Goal: Book appointment/travel/reservation

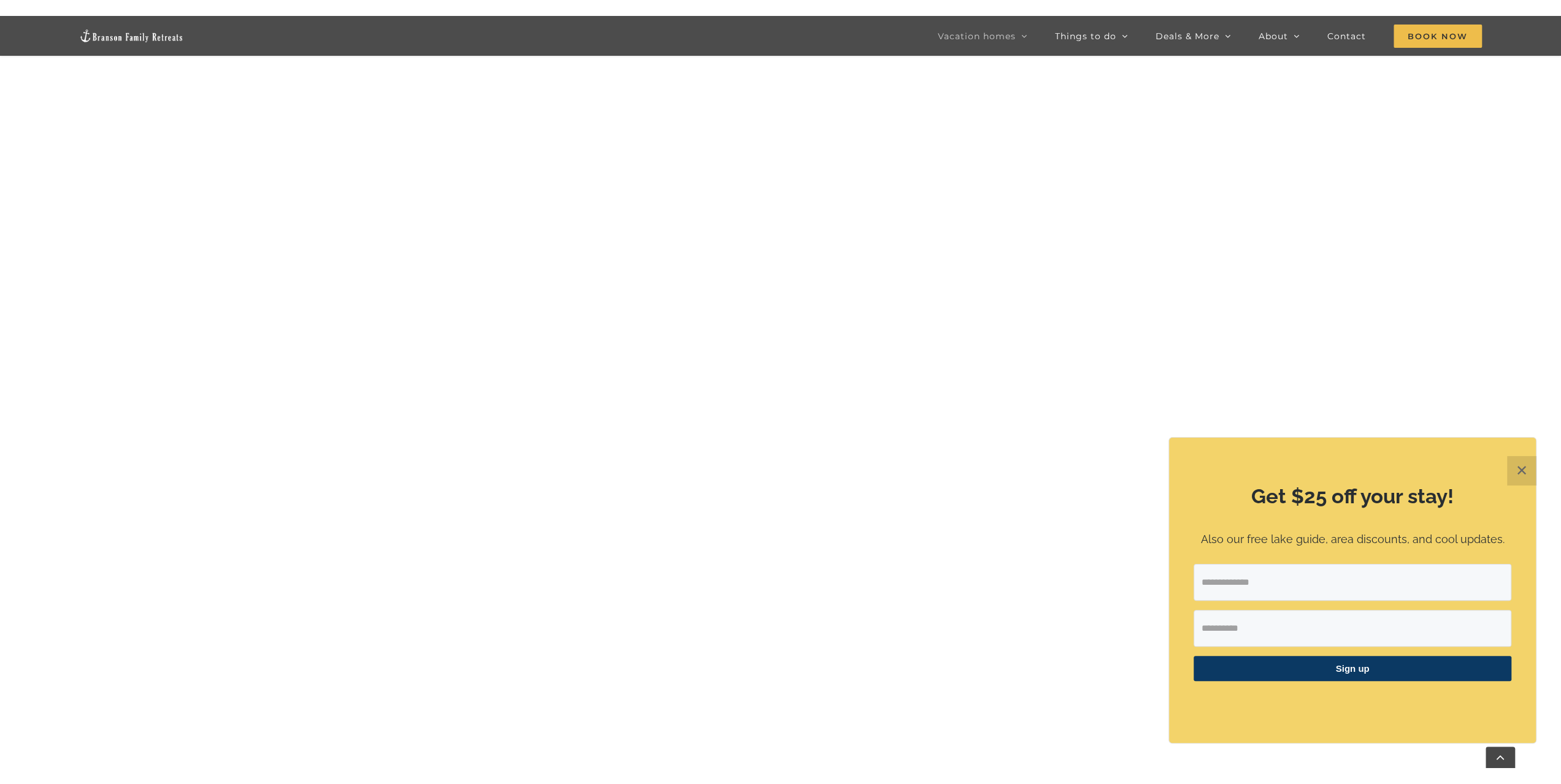
scroll to position [1287, 0]
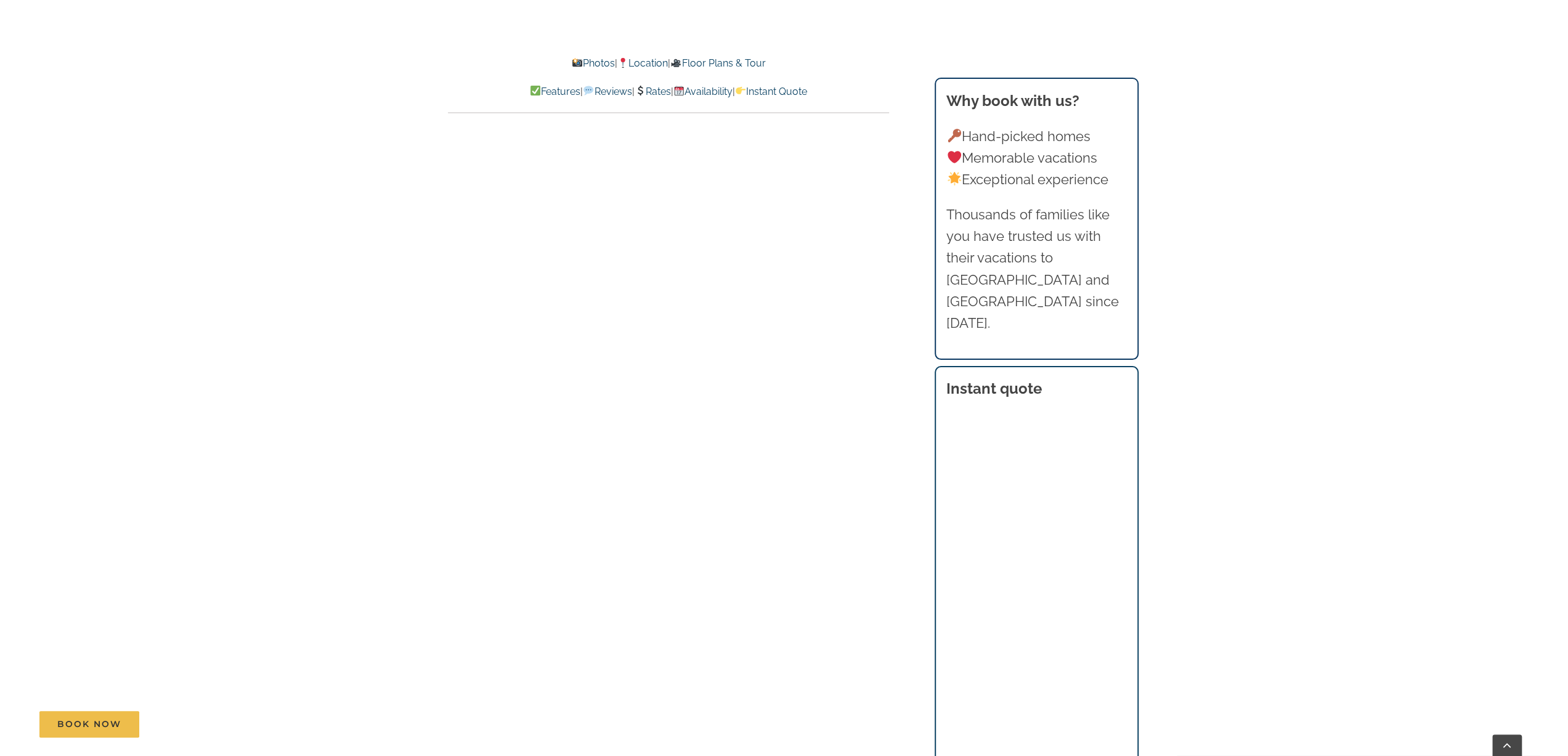
scroll to position [6960, 0]
click at [657, 93] on link "Rates" at bounding box center [652, 91] width 36 height 12
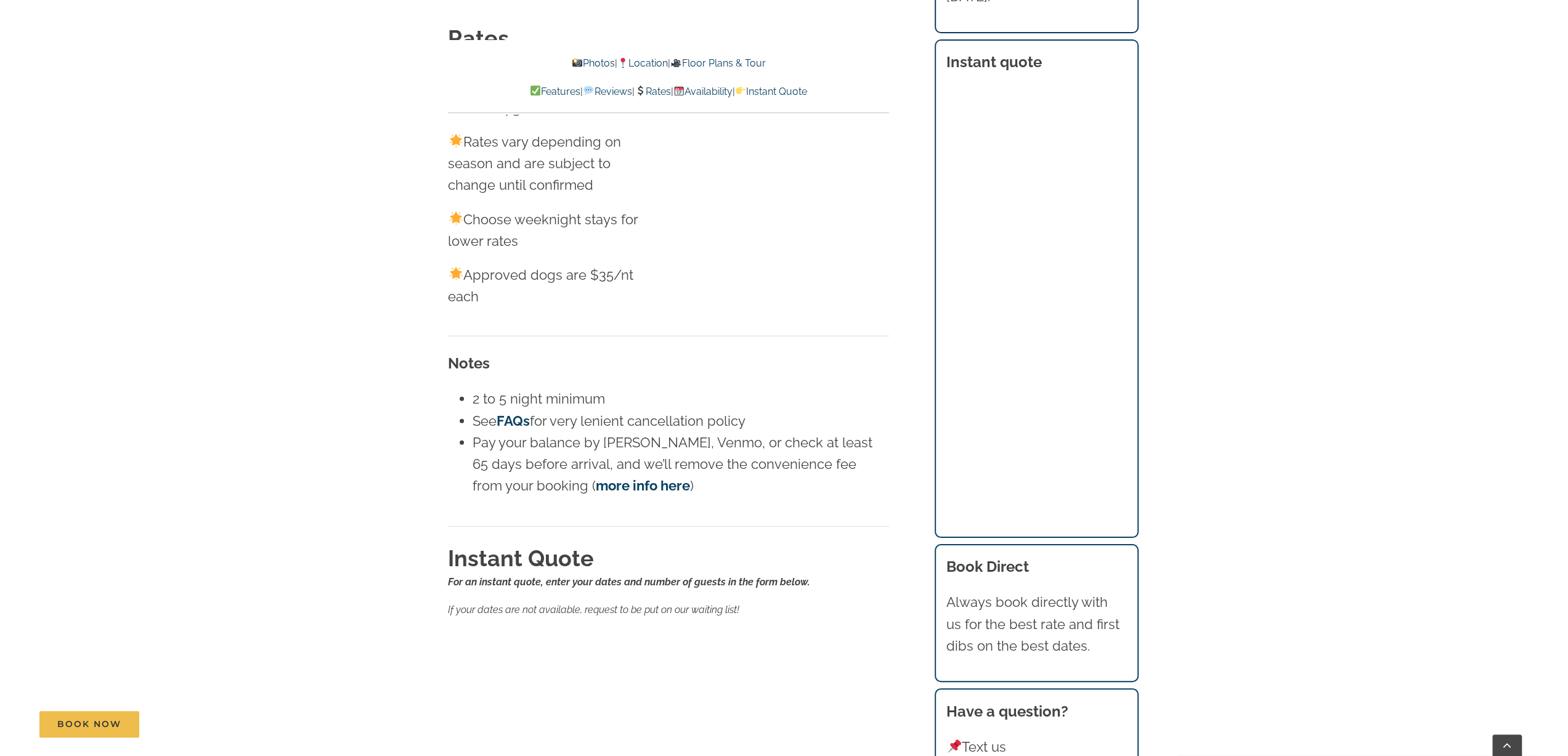
click at [659, 90] on link "Rates" at bounding box center [652, 91] width 36 height 12
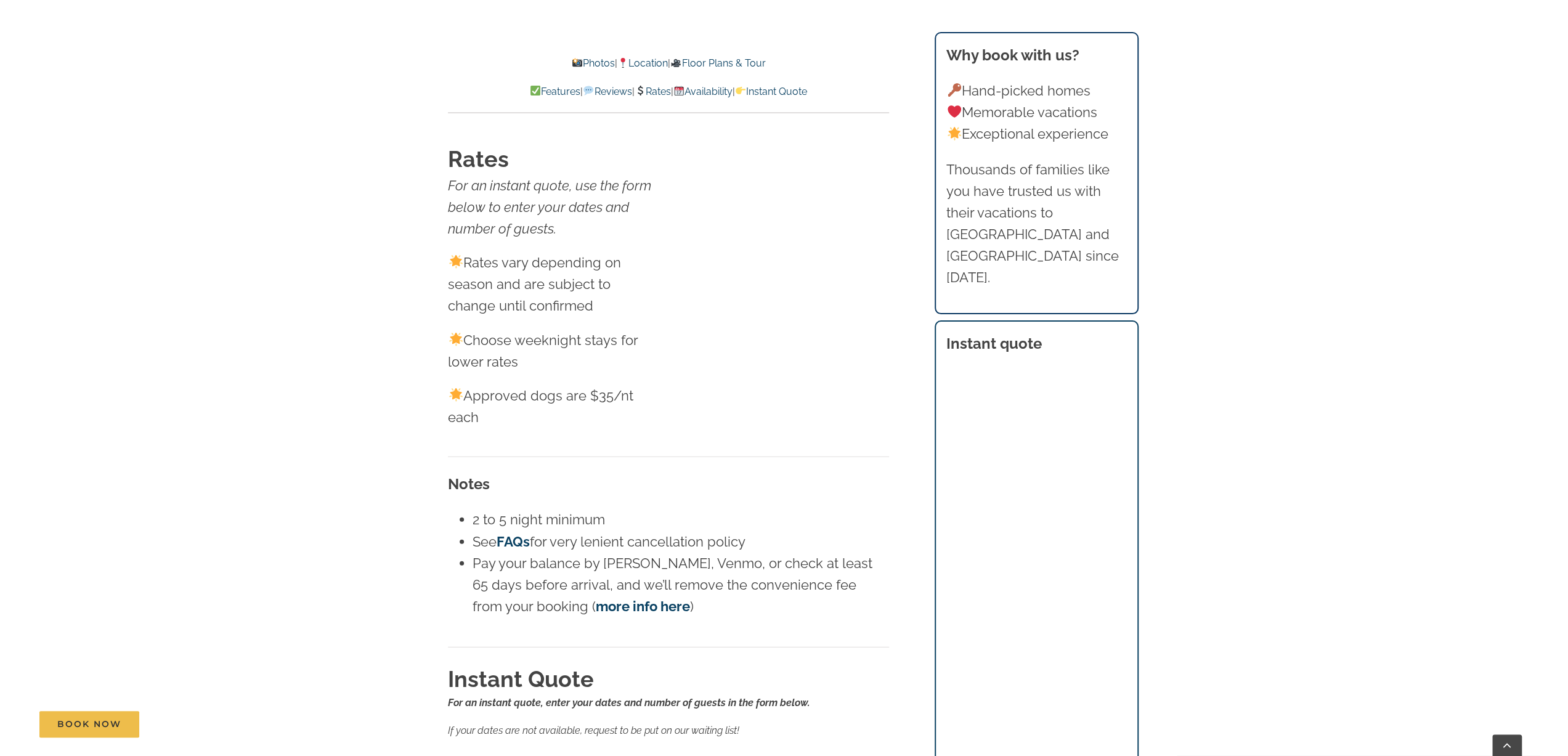
scroll to position [7600, 0]
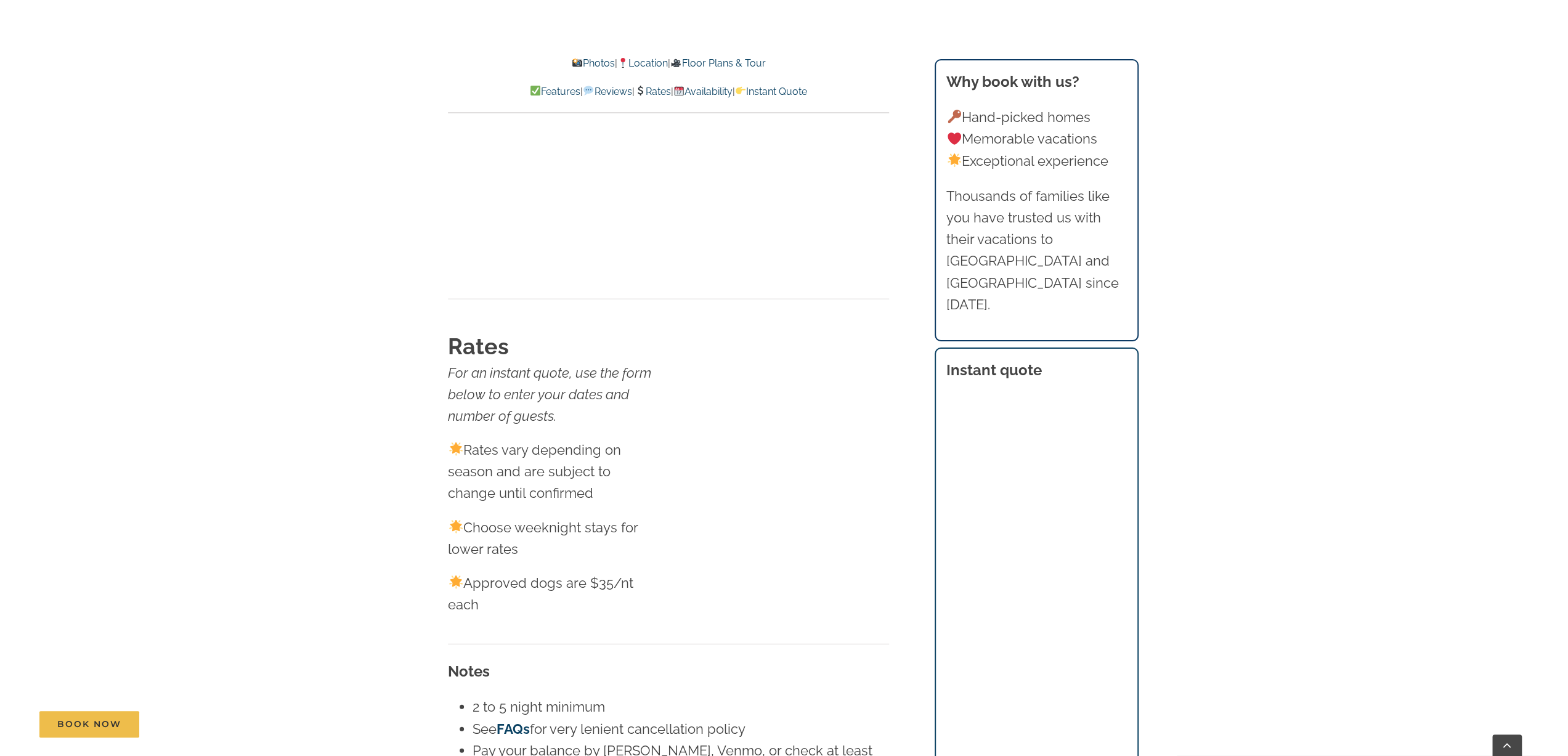
click at [649, 92] on link "Rates" at bounding box center [652, 91] width 36 height 12
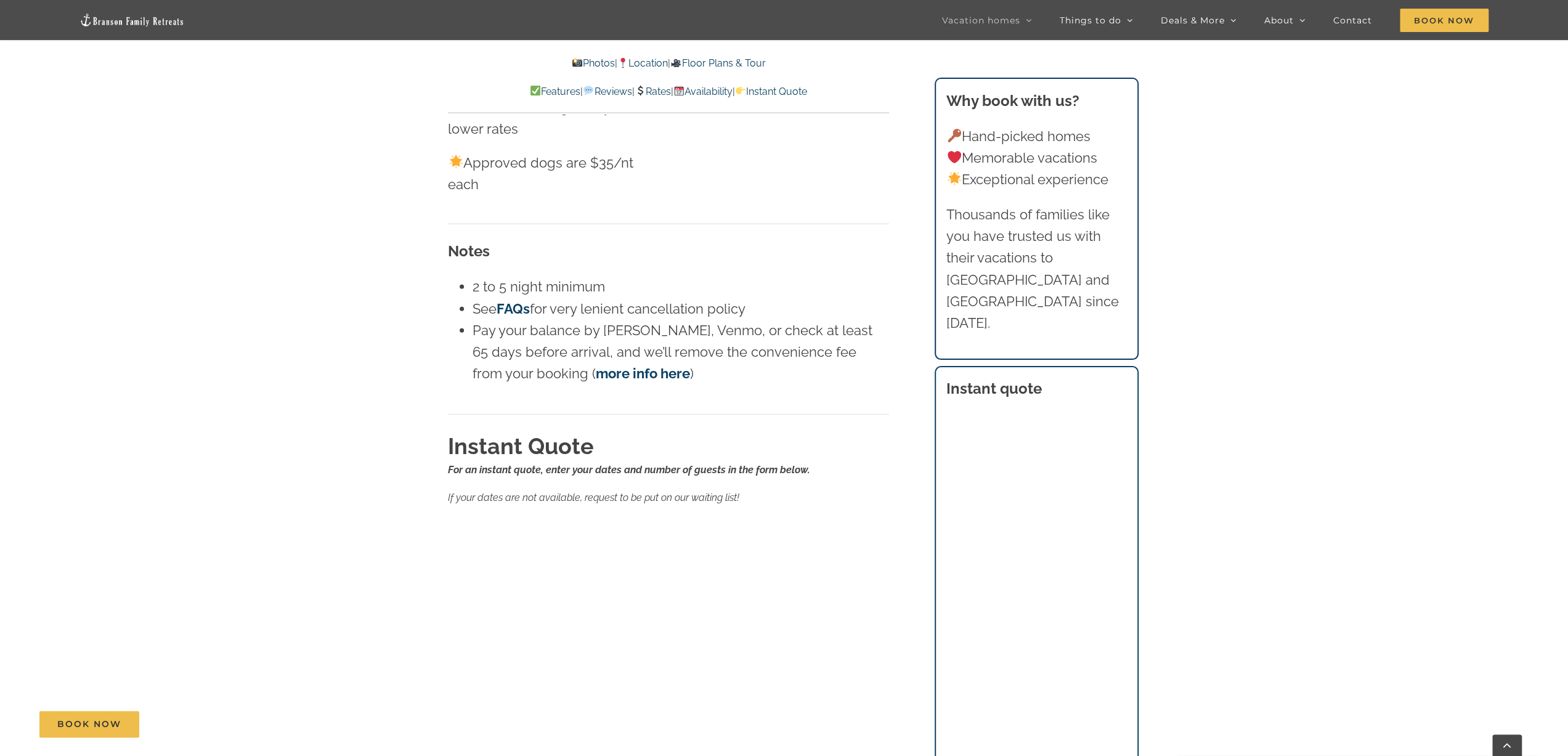
scroll to position [7970, 0]
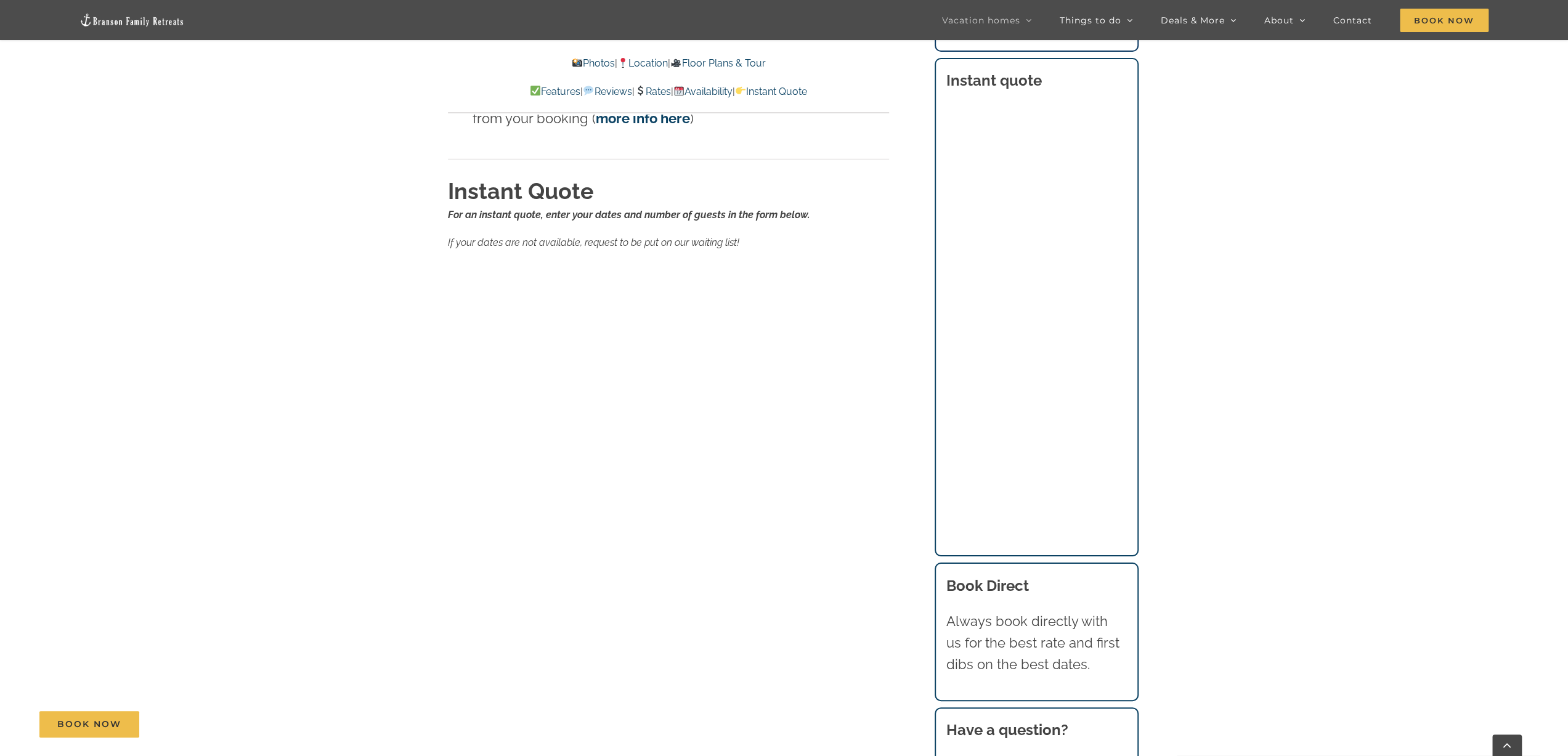
scroll to position [8278, 0]
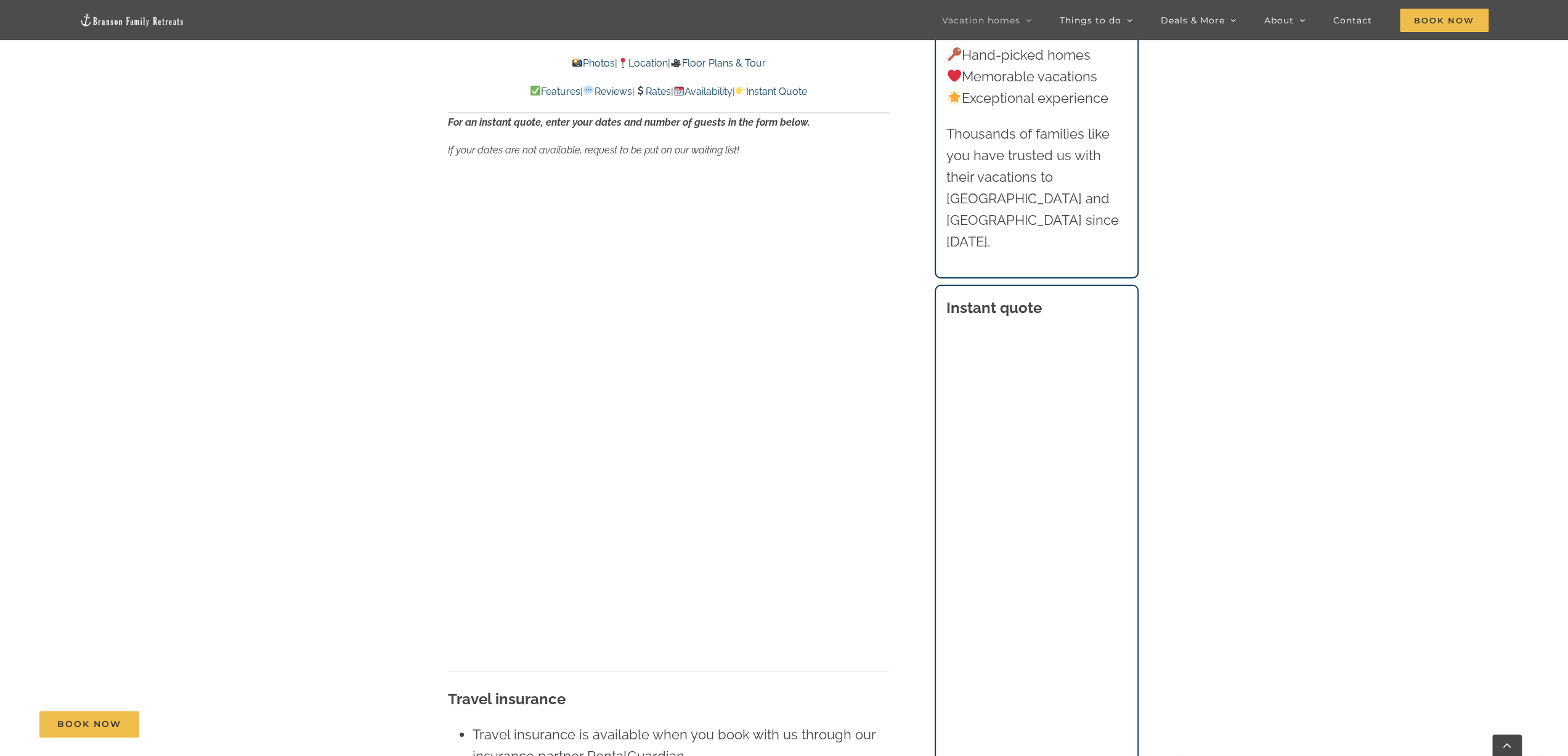
scroll to position [8217, 0]
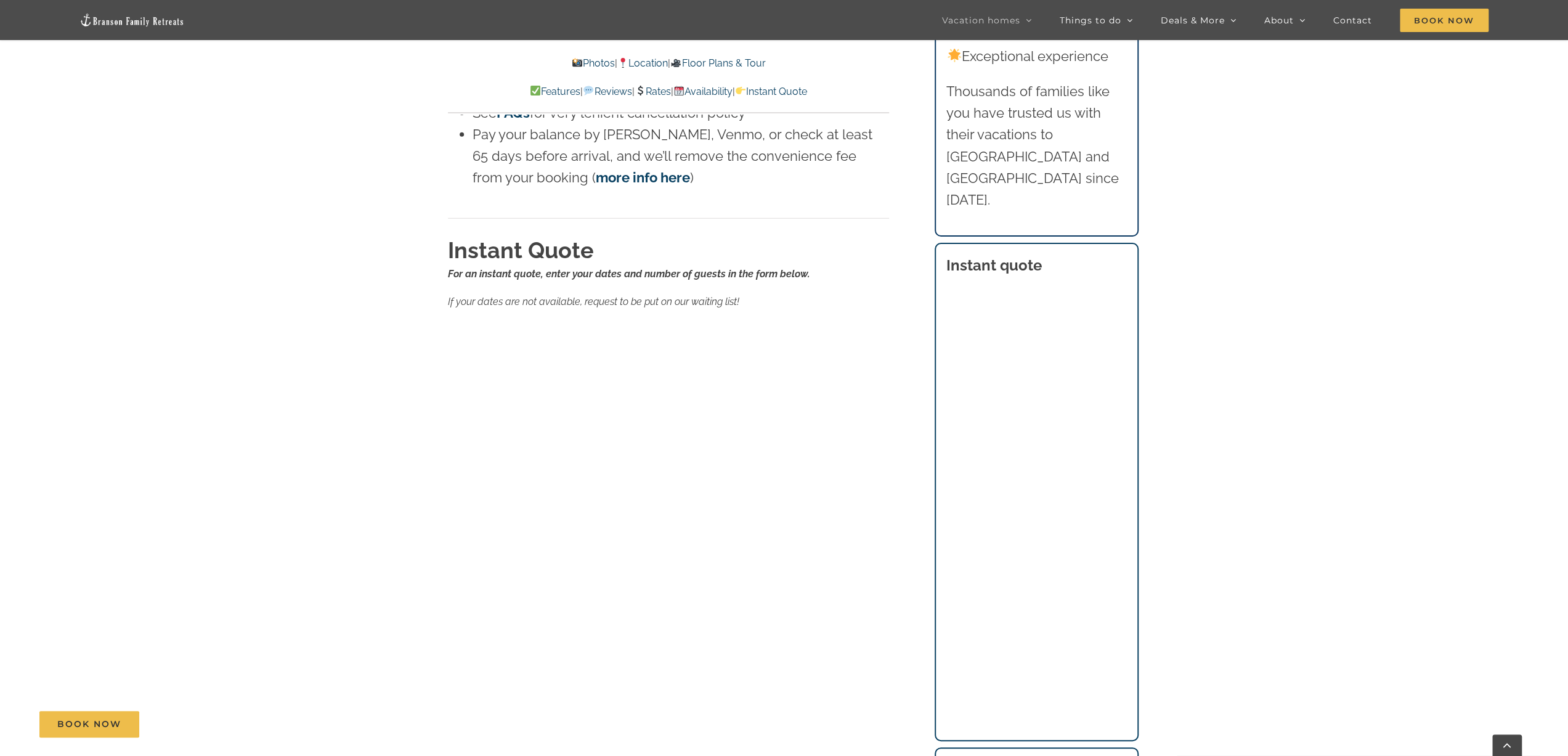
click at [861, 267] on div "For an instant quote, enter your dates and number of guests in the form below. …" at bounding box center [668, 288] width 441 height 44
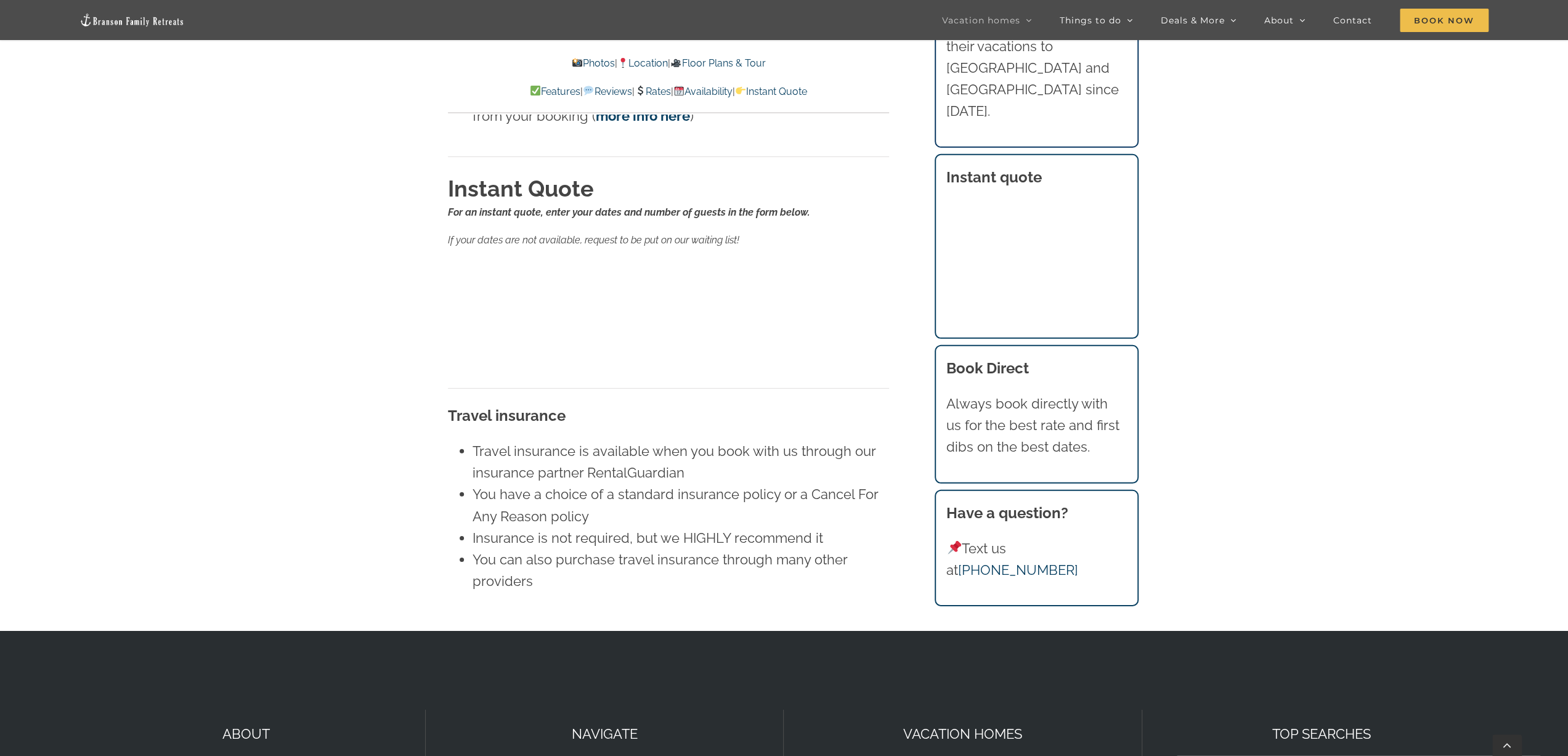
scroll to position [8032, 0]
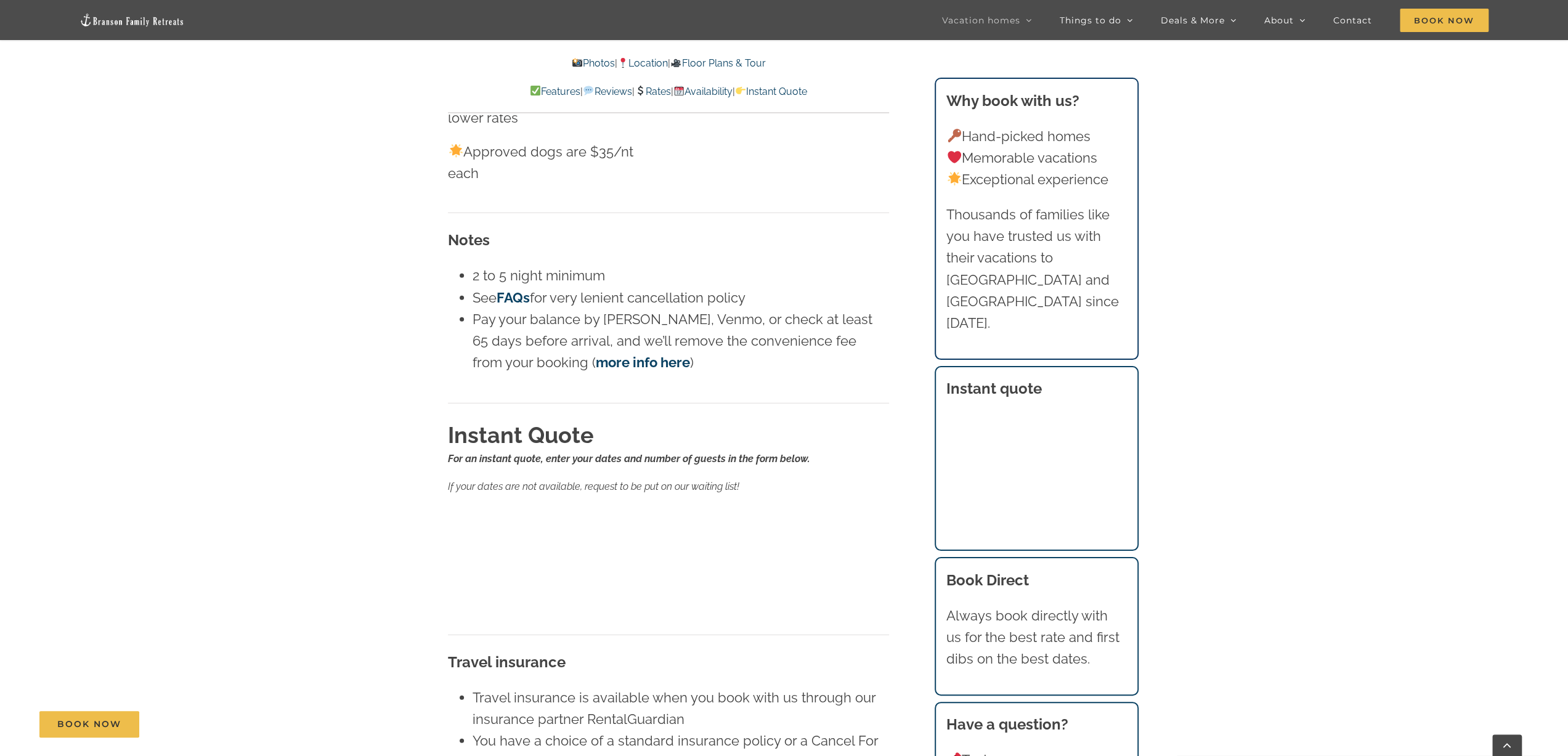
click at [861, 420] on h2 "Instant Quote" at bounding box center [668, 435] width 441 height 31
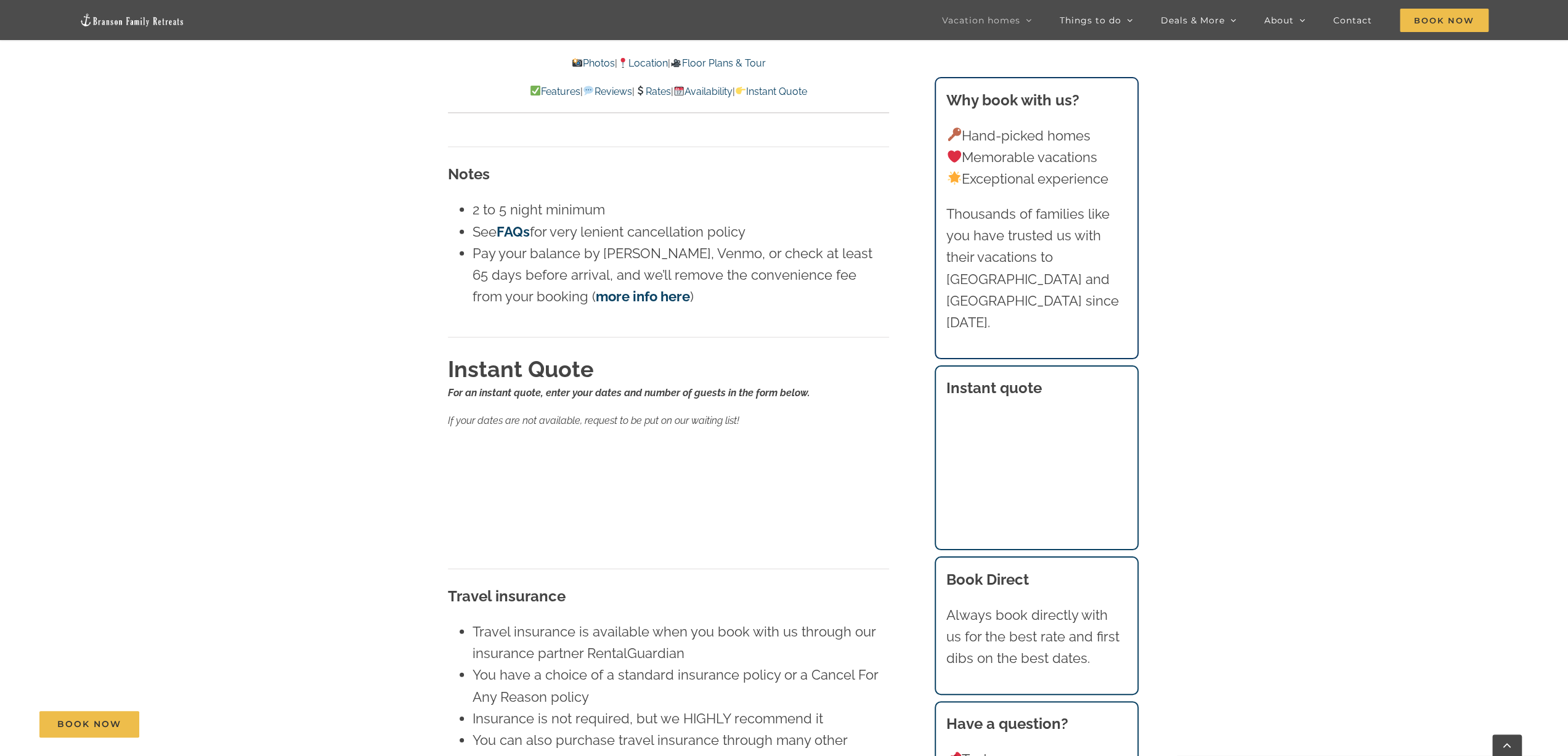
scroll to position [8155, 0]
